Goal: Task Accomplishment & Management: Manage account settings

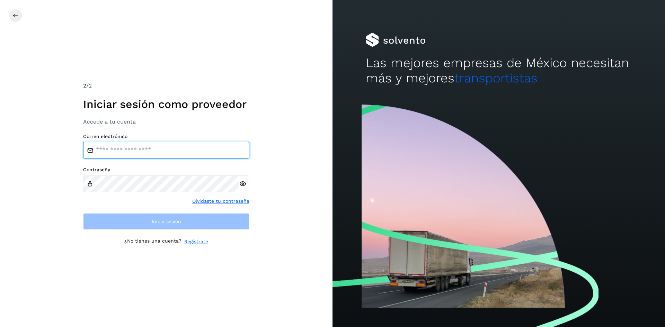
type input "**********"
click at [149, 207] on div "**********" at bounding box center [166, 182] width 166 height 97
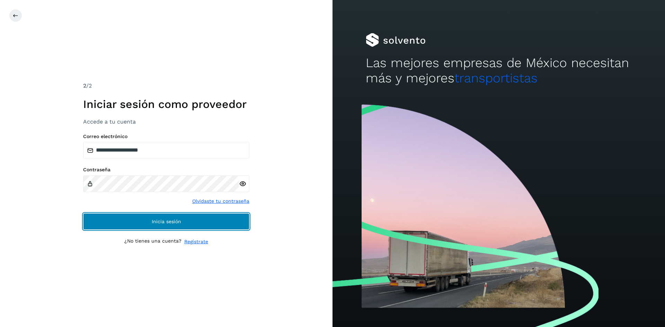
click at [151, 222] on button "Inicia sesión" at bounding box center [166, 221] width 166 height 17
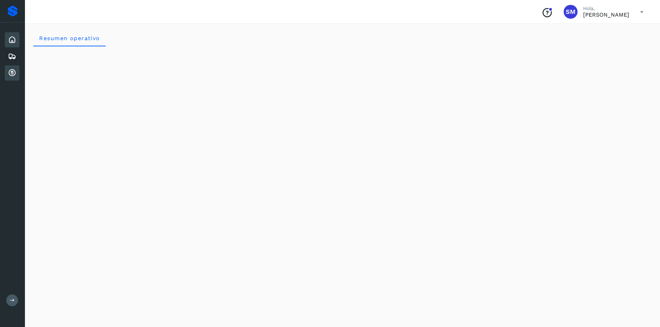
click at [11, 70] on icon at bounding box center [12, 73] width 8 height 8
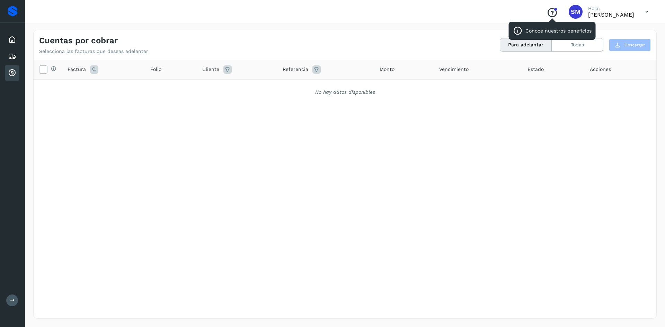
click at [547, 15] on icon "Conoce nuestros beneficios" at bounding box center [552, 12] width 11 height 11
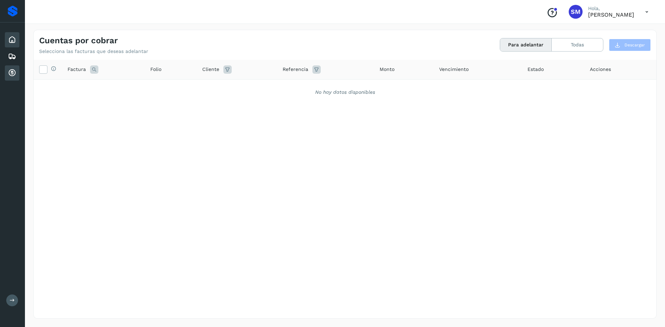
click at [15, 43] on icon at bounding box center [12, 40] width 8 height 8
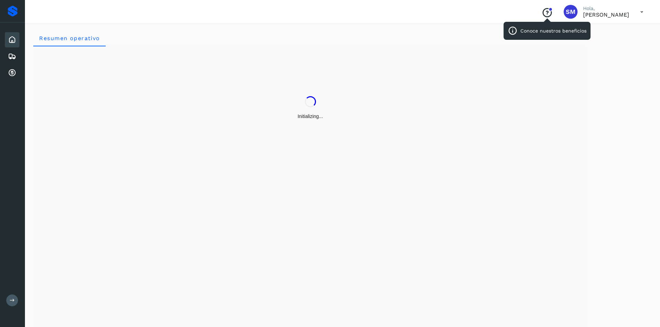
click at [549, 11] on div at bounding box center [551, 9] width 4 height 4
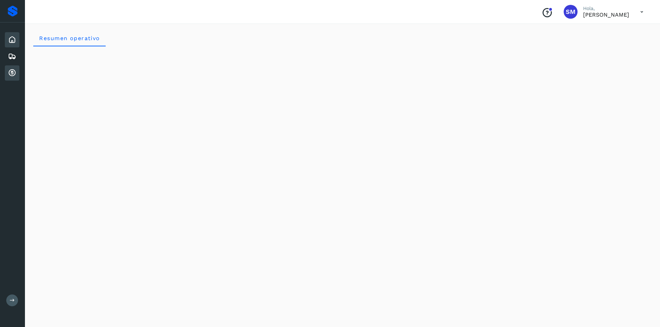
click at [17, 73] on div "Cuentas por cobrar" at bounding box center [12, 72] width 15 height 15
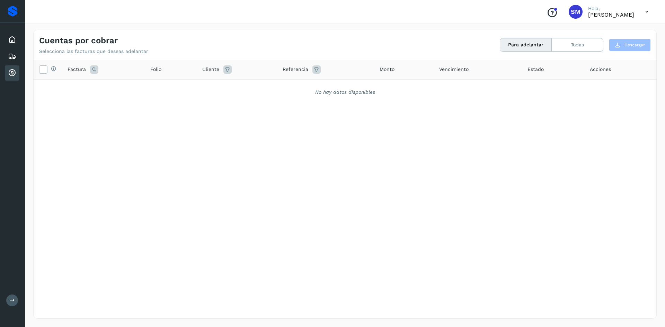
click at [544, 43] on button "Para adelantar" at bounding box center [526, 44] width 52 height 13
click at [571, 46] on button "Todas" at bounding box center [577, 44] width 51 height 13
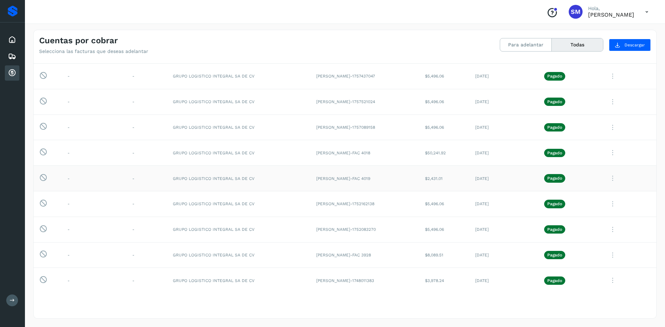
scroll to position [104, 0]
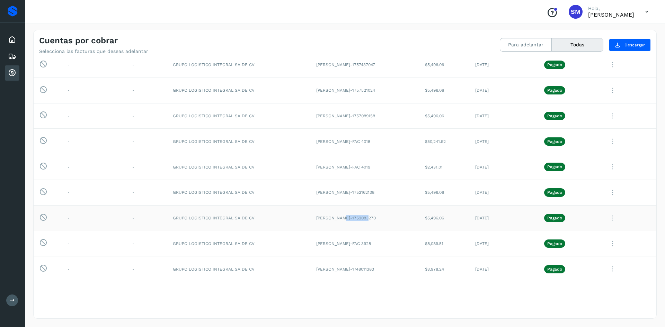
drag, startPoint x: 368, startPoint y: 219, endPoint x: 345, endPoint y: 219, distance: 22.9
click at [345, 219] on td "[PERSON_NAME]-1752083270" at bounding box center [365, 218] width 109 height 26
copy td "1752083270"
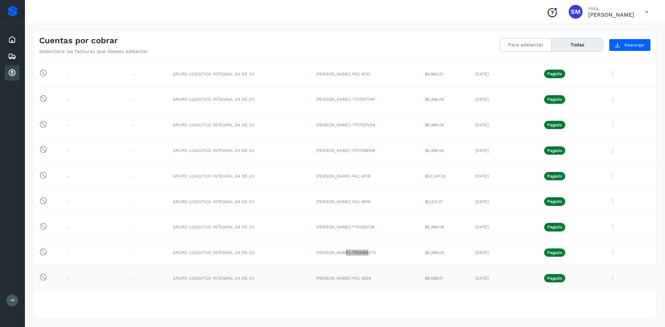
scroll to position [35, 0]
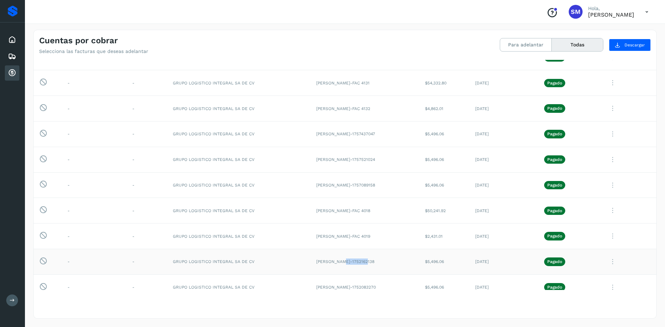
drag, startPoint x: 366, startPoint y: 261, endPoint x: 345, endPoint y: 261, distance: 21.1
click at [345, 261] on td "[PERSON_NAME]-1752162138" at bounding box center [365, 262] width 109 height 26
copy td "1752162138"
click at [377, 211] on td "[PERSON_NAME]-FAC 4018" at bounding box center [365, 211] width 109 height 26
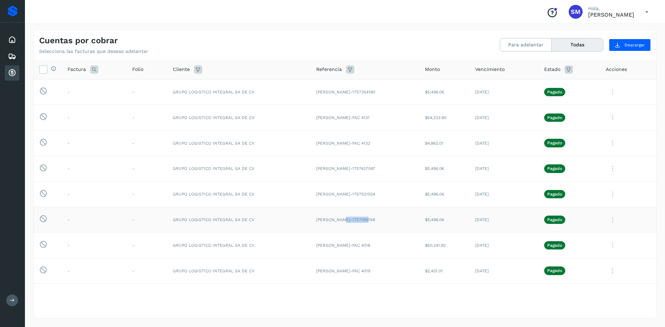
drag, startPoint x: 368, startPoint y: 220, endPoint x: 345, endPoint y: 220, distance: 22.2
click at [345, 220] on td "[PERSON_NAME]-1757089158" at bounding box center [365, 220] width 109 height 26
copy td "1757089158"
drag, startPoint x: 368, startPoint y: 193, endPoint x: 344, endPoint y: 192, distance: 23.9
click at [344, 192] on td "[PERSON_NAME]-1757521024" at bounding box center [365, 195] width 109 height 26
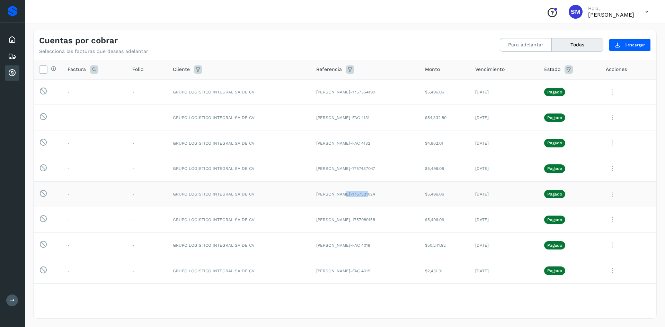
copy td "1757521024"
drag, startPoint x: 368, startPoint y: 168, endPoint x: 344, endPoint y: 169, distance: 23.6
click at [344, 169] on td "[PERSON_NAME]-1757437047" at bounding box center [365, 169] width 109 height 26
copy td "1757437047"
drag, startPoint x: 366, startPoint y: 92, endPoint x: 360, endPoint y: 92, distance: 5.5
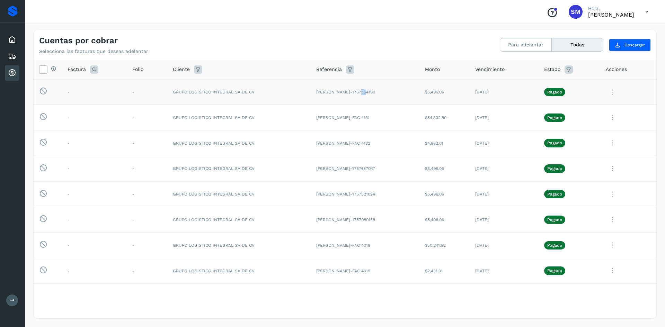
click at [360, 92] on td "[PERSON_NAME]-1757354190" at bounding box center [365, 92] width 109 height 26
click at [378, 90] on td "[PERSON_NAME]-1757354190" at bounding box center [365, 92] width 109 height 26
drag, startPoint x: 369, startPoint y: 91, endPoint x: 344, endPoint y: 93, distance: 24.4
click at [344, 93] on td "[PERSON_NAME]-1757354190" at bounding box center [365, 92] width 109 height 26
copy td "1757354190"
